Goal: Task Accomplishment & Management: Manage account settings

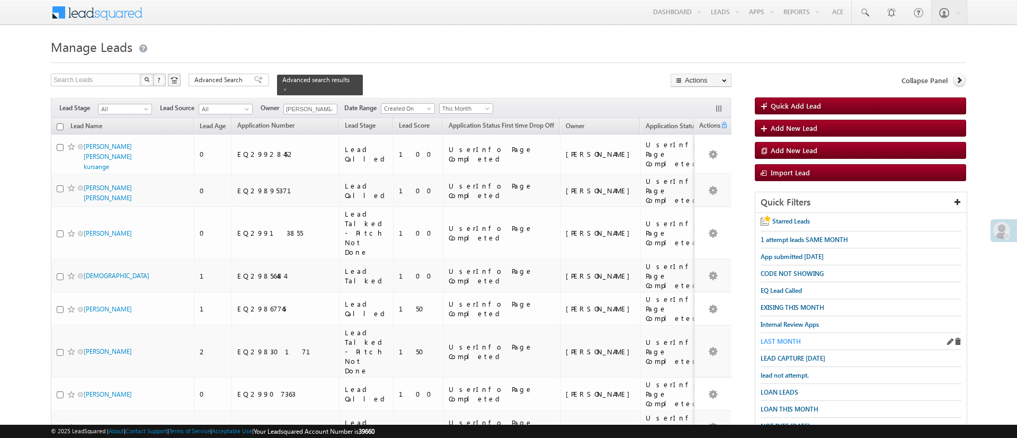
click at [775, 339] on span "LAST MONTH" at bounding box center [780, 341] width 40 height 8
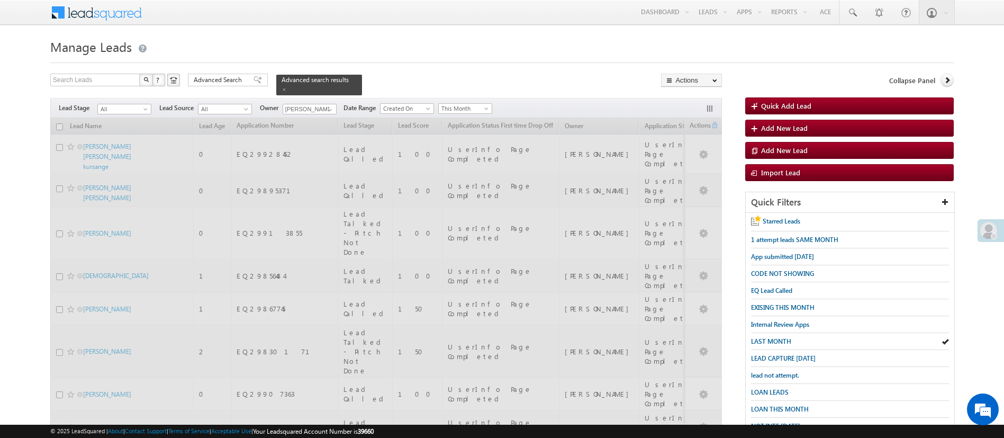
click at [775, 339] on span "LAST MONTH" at bounding box center [771, 341] width 40 height 8
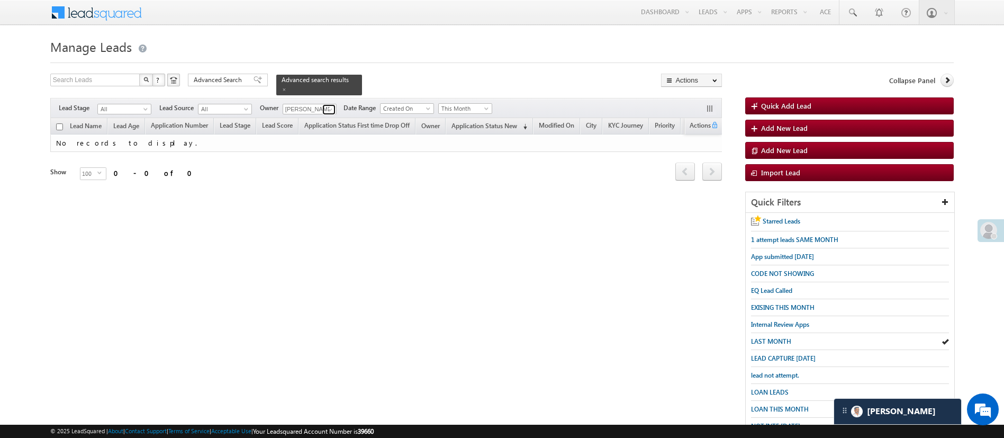
click at [331, 105] on span at bounding box center [330, 109] width 8 height 8
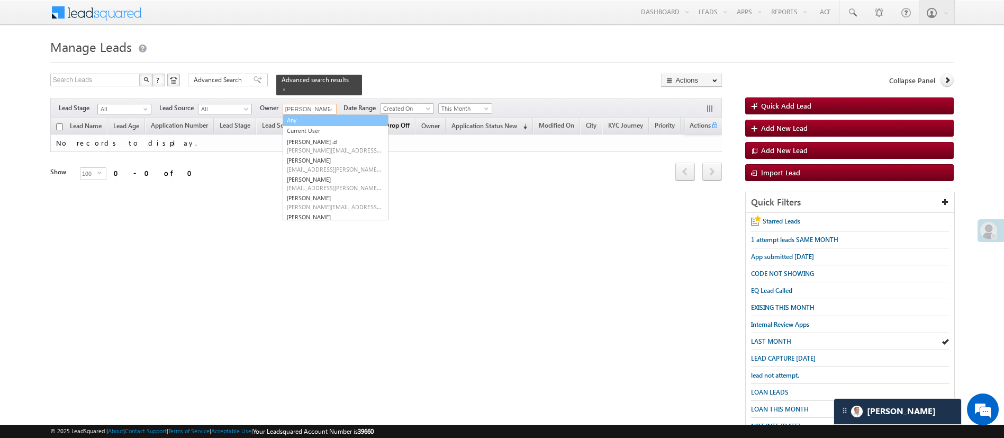
click at [311, 114] on link "Any" at bounding box center [336, 120] width 106 height 12
type input "Any"
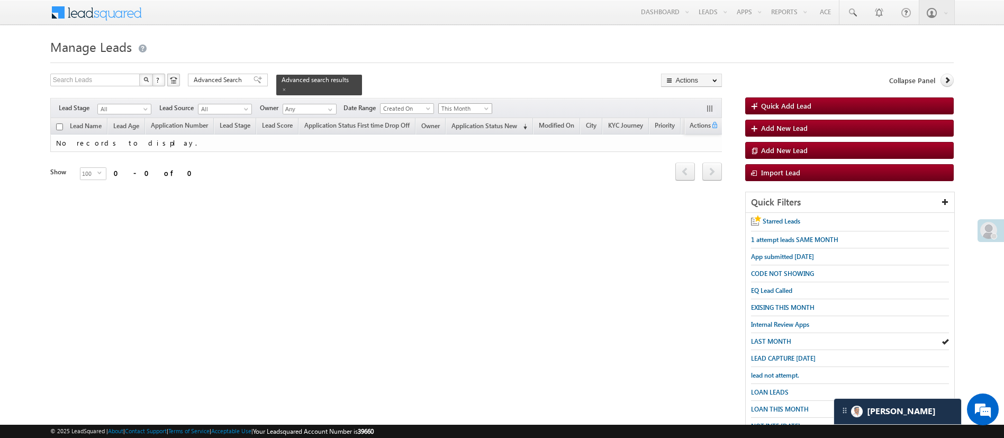
click at [484, 104] on span "This Month" at bounding box center [464, 109] width 50 height 10
click at [466, 178] on link "Last Month" at bounding box center [467, 183] width 53 height 10
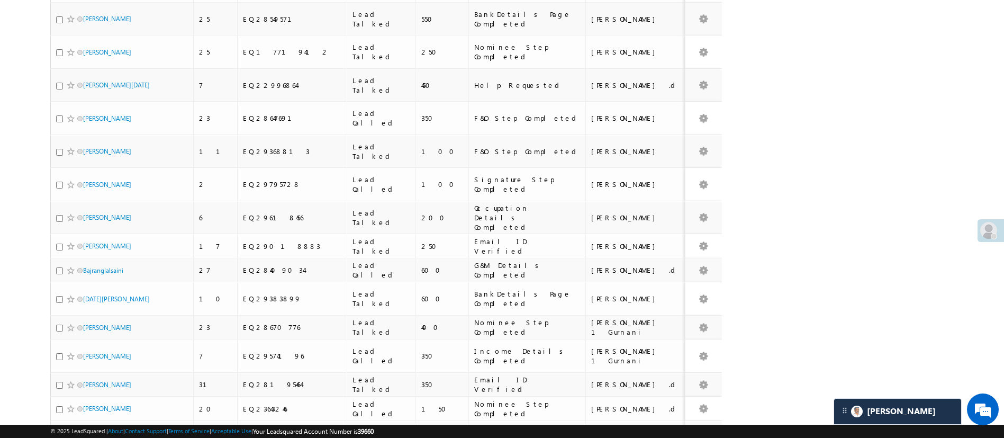
scroll to position [2624, 0]
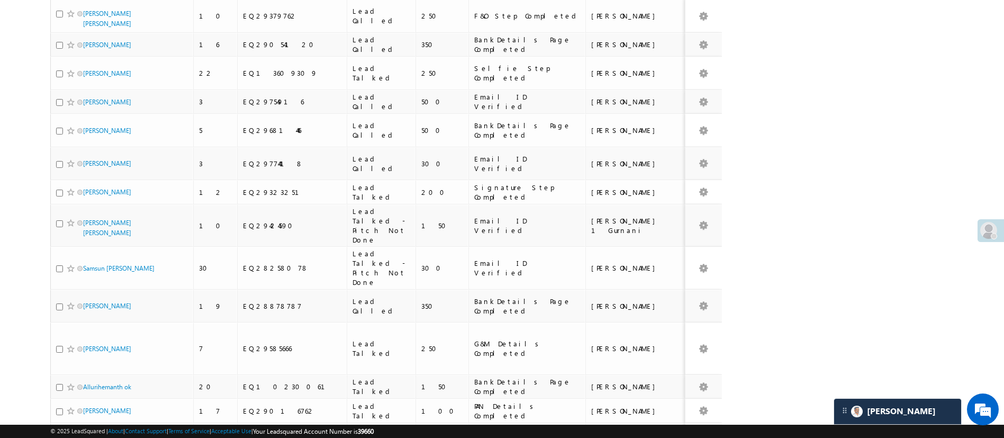
click at [85, 381] on li "25" at bounding box center [86, 385] width 25 height 11
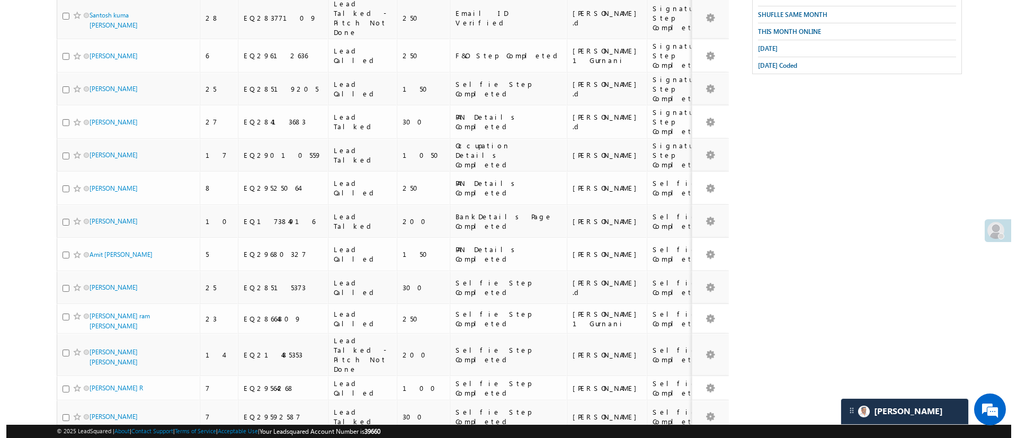
scroll to position [0, 0]
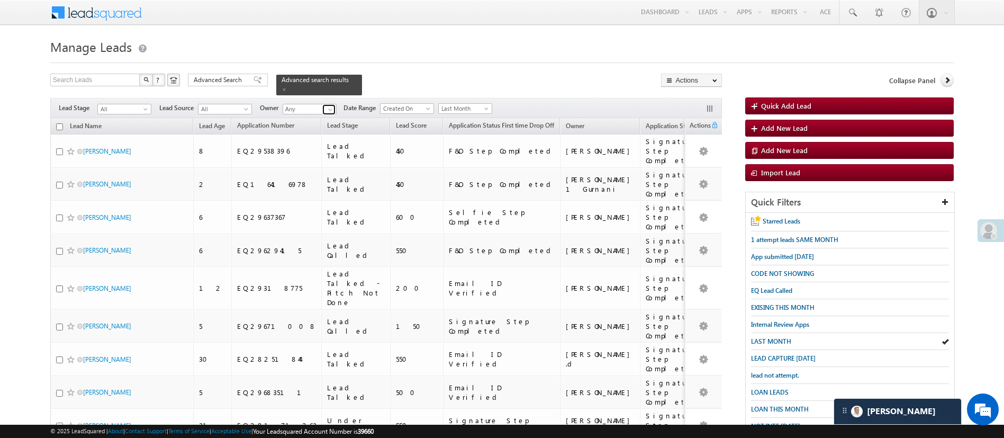
click at [334, 105] on span at bounding box center [330, 109] width 8 height 8
click at [57, 123] on input "checkbox" at bounding box center [59, 126] width 7 height 7
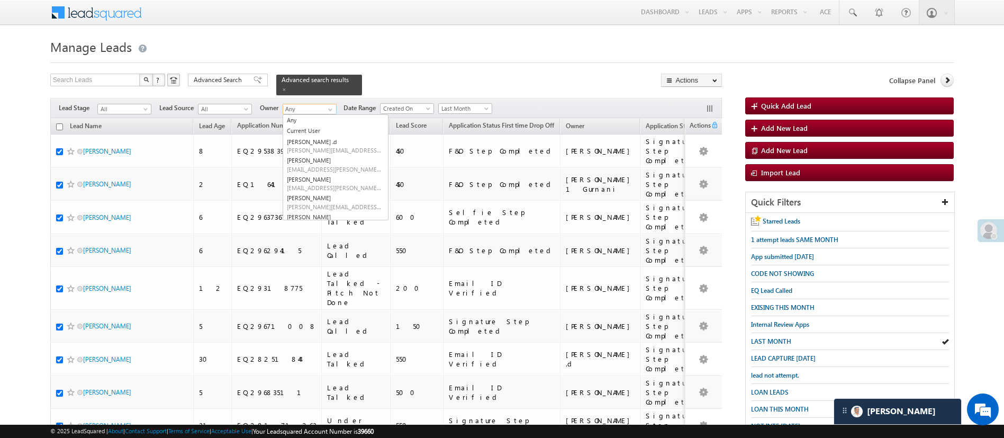
checkbox input "true"
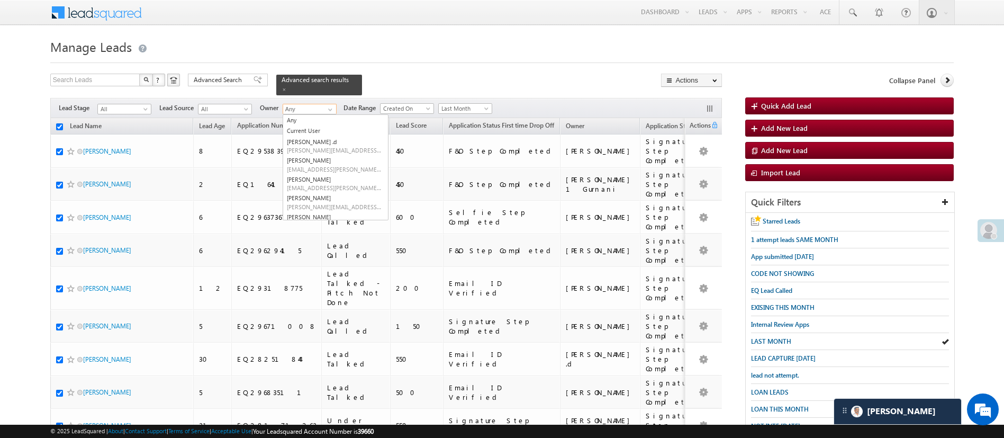
checkbox input "true"
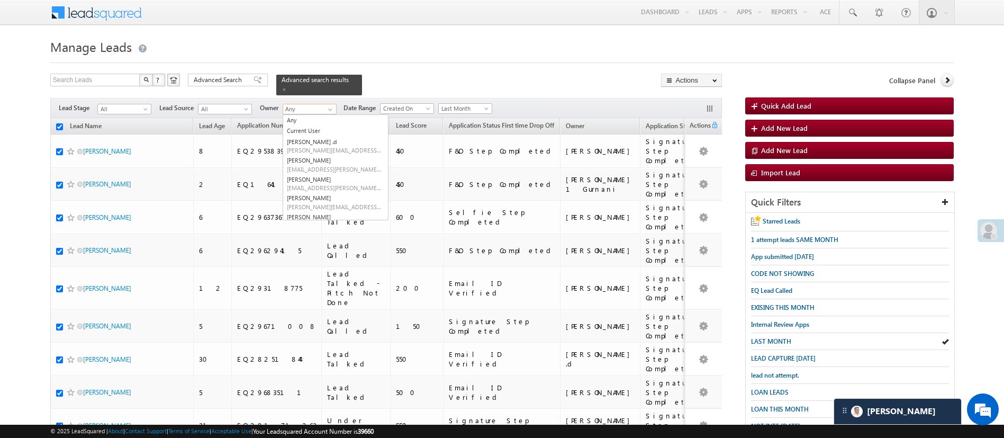
checkbox input "true"
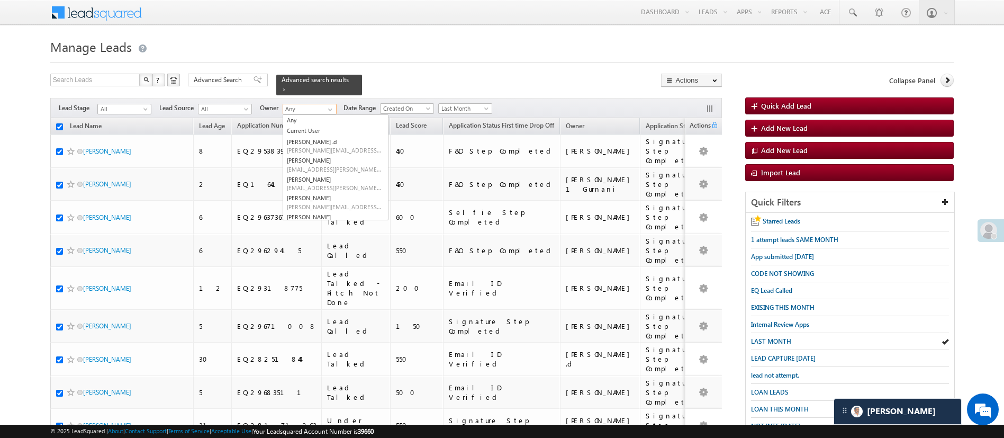
checkbox input "true"
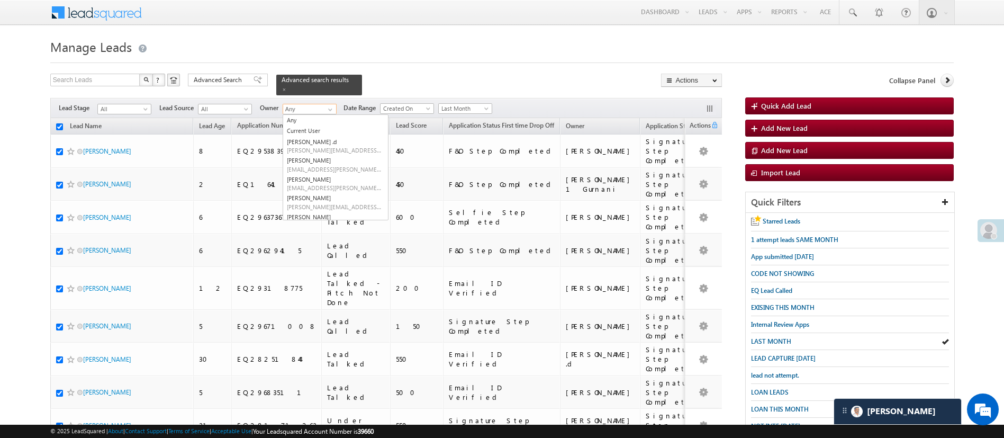
checkbox input "true"
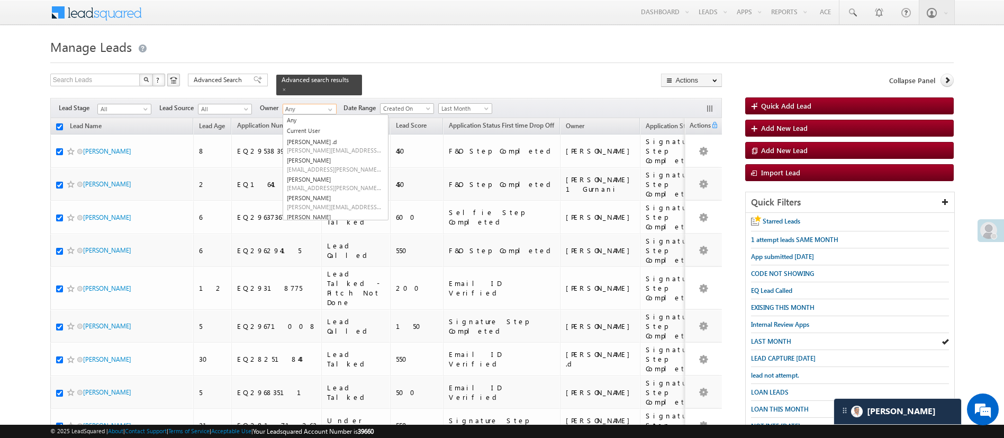
checkbox input "true"
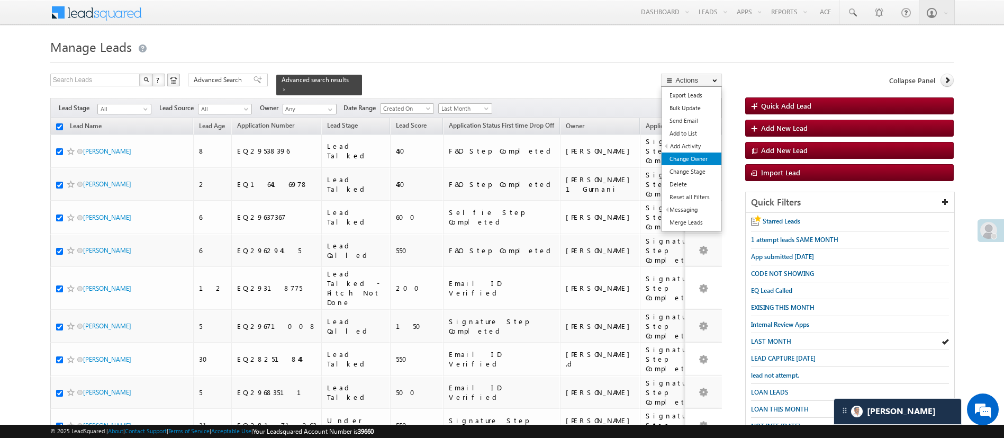
click at [691, 158] on link "Change Owner" at bounding box center [692, 158] width 60 height 13
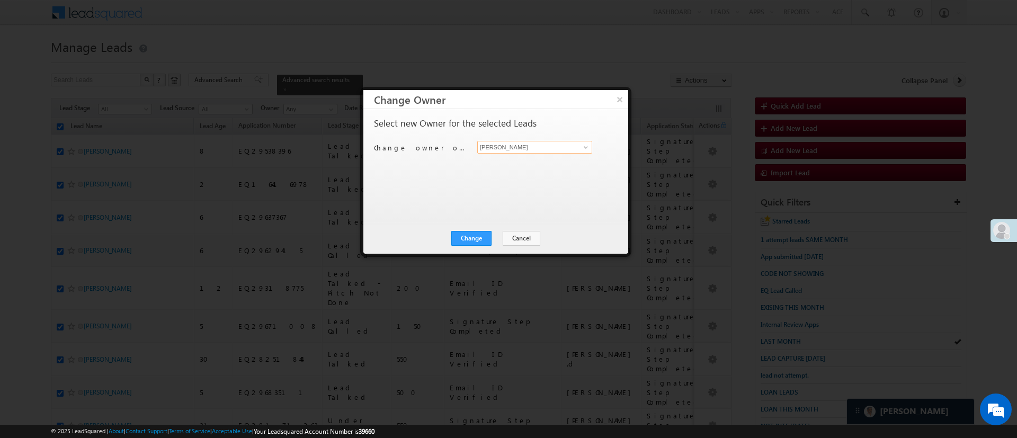
click at [590, 152] on input "[PERSON_NAME]" at bounding box center [534, 147] width 115 height 13
click at [556, 164] on span "[PERSON_NAME][EMAIL_ADDRESS][DOMAIN_NAME]" at bounding box center [528, 168] width 95 height 8
type input "[PERSON_NAME]"
click at [480, 236] on button "Change" at bounding box center [471, 238] width 40 height 15
